Goal: Task Accomplishment & Management: Manage account settings

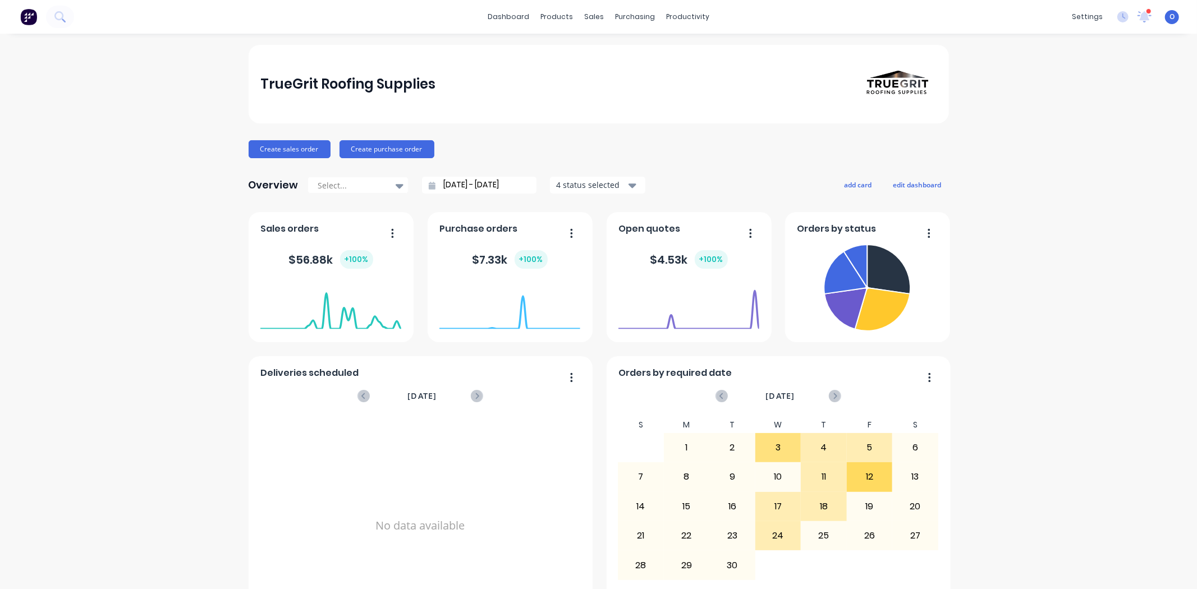
click at [1169, 17] on span "O" at bounding box center [1171, 17] width 5 height 10
click at [1078, 144] on button "Sign out" at bounding box center [1100, 140] width 149 height 22
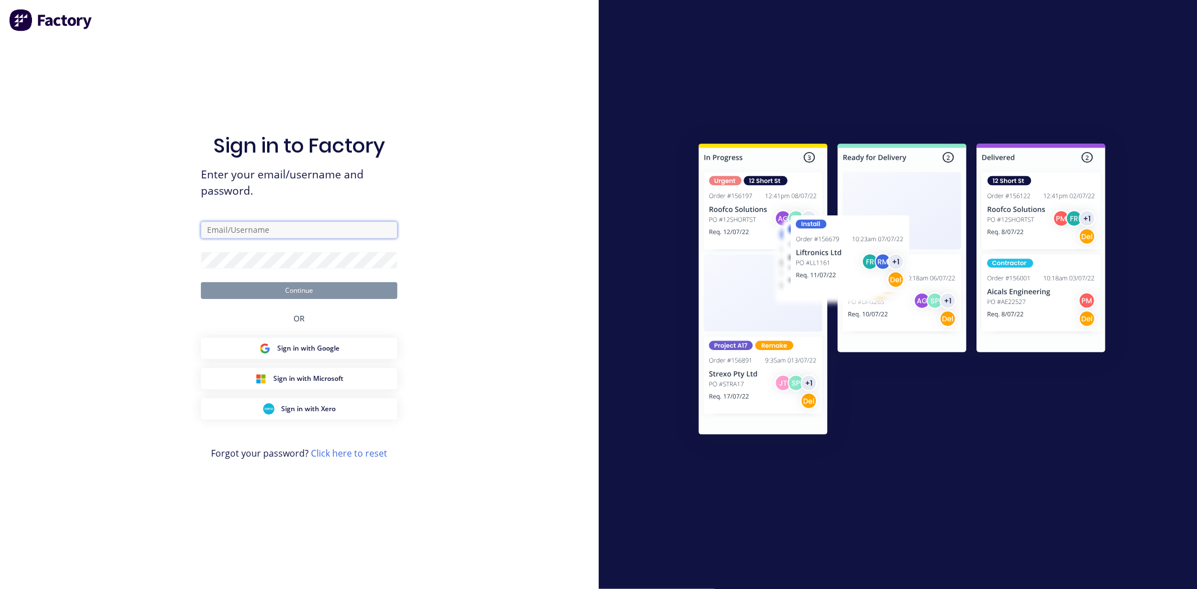
click at [304, 231] on input "text" at bounding box center [299, 230] width 196 height 17
paste input "omar+fab2@factory.app"
type input "omar+fab2@factory.app"
click at [221, 287] on button "Continue" at bounding box center [299, 290] width 196 height 17
